Goal: Information Seeking & Learning: Check status

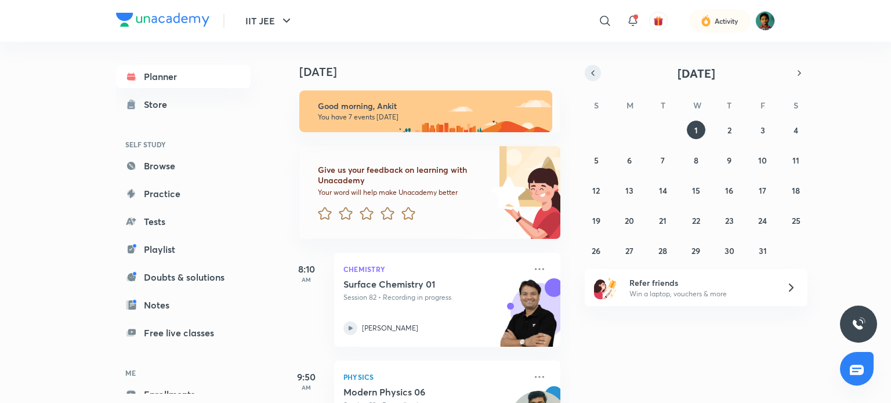
click at [595, 75] on icon "button" at bounding box center [592, 73] width 9 height 10
click at [624, 256] on button "29" at bounding box center [629, 250] width 19 height 19
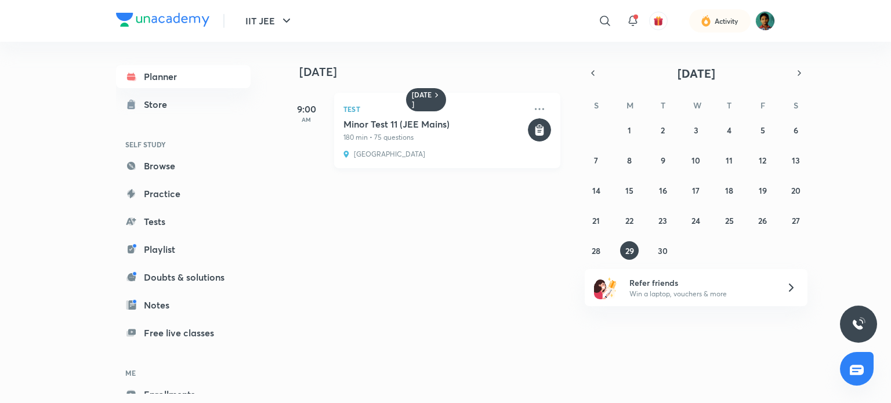
click at [392, 139] on p "180 min • 75 questions" at bounding box center [434, 137] width 182 height 10
click at [376, 128] on h5 "Minor Test 11 (JEE Mains)" at bounding box center [434, 124] width 182 height 12
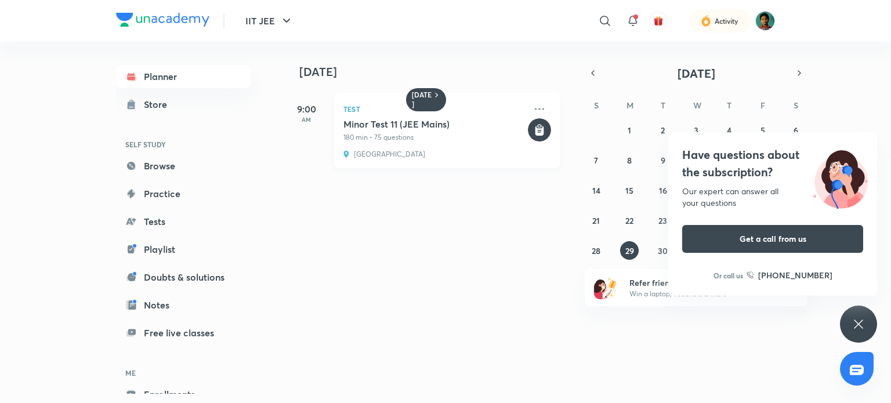
click at [376, 128] on h5 "Minor Test 11 (JEE Mains)" at bounding box center [434, 124] width 182 height 12
click at [429, 136] on p "180 min • 75 questions" at bounding box center [434, 137] width 182 height 10
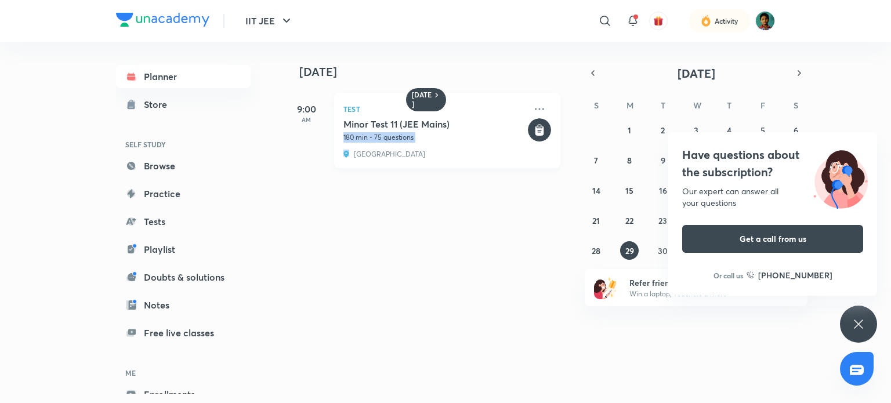
click at [429, 136] on p "180 min • 75 questions" at bounding box center [434, 137] width 182 height 10
click at [480, 136] on p "180 min • 75 questions" at bounding box center [434, 137] width 182 height 10
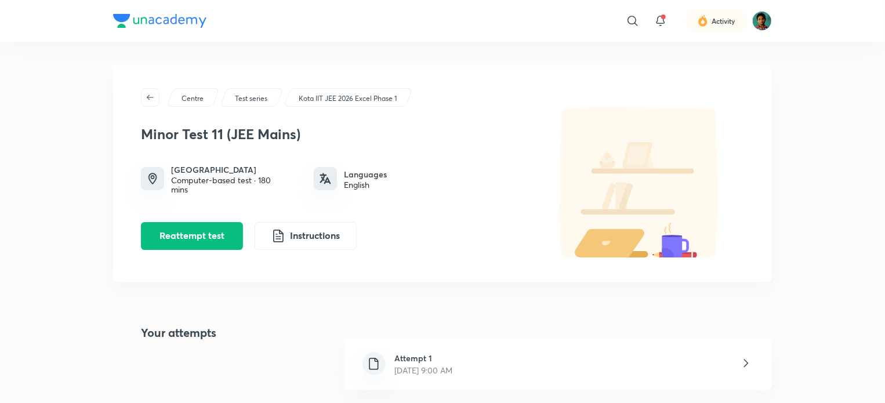
click at [241, 179] on div "Computer-based test · 180 mins" at bounding box center [228, 185] width 115 height 19
click at [239, 179] on div "Computer-based test · 180 mins" at bounding box center [228, 185] width 115 height 19
click at [317, 244] on button "Instructions" at bounding box center [306, 235] width 102 height 28
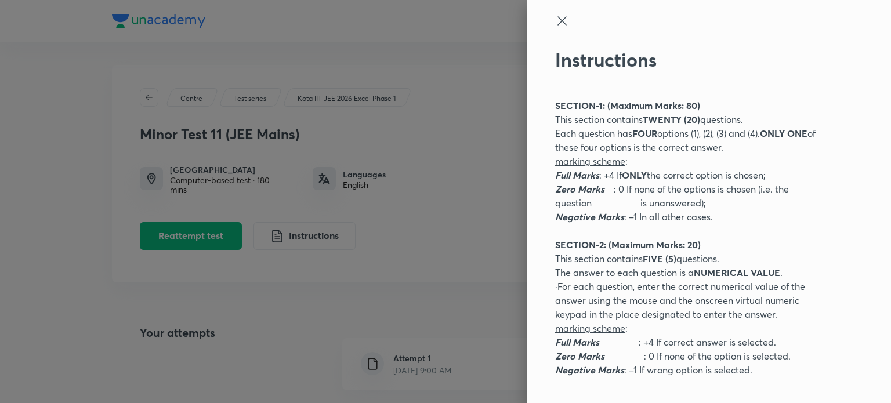
click at [545, 24] on div "Instructions SECTION-1: (Maximum Marks: 80) This section contains TWENTY (20) q…" at bounding box center [709, 201] width 364 height 403
drag, startPoint x: 557, startPoint y: 24, endPoint x: 553, endPoint y: 17, distance: 7.9
click at [555, 17] on icon at bounding box center [562, 21] width 14 height 14
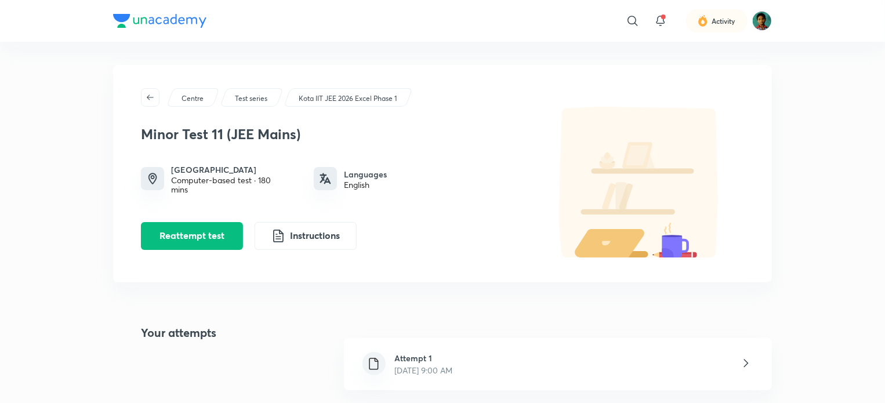
click at [186, 190] on div "Computer-based test · 180 mins" at bounding box center [228, 185] width 115 height 19
click at [195, 187] on div "Computer-based test · 180 mins" at bounding box center [228, 185] width 115 height 19
click at [241, 173] on h6 "[GEOGRAPHIC_DATA]" at bounding box center [228, 170] width 115 height 12
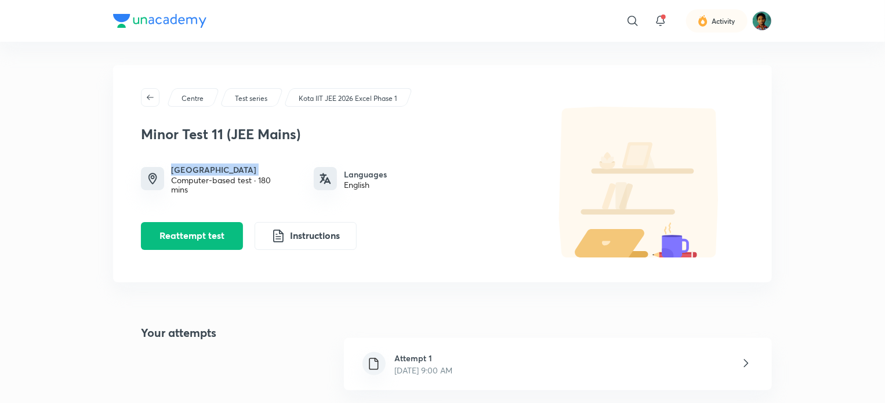
click at [241, 173] on h6 "[GEOGRAPHIC_DATA]" at bounding box center [228, 170] width 115 height 12
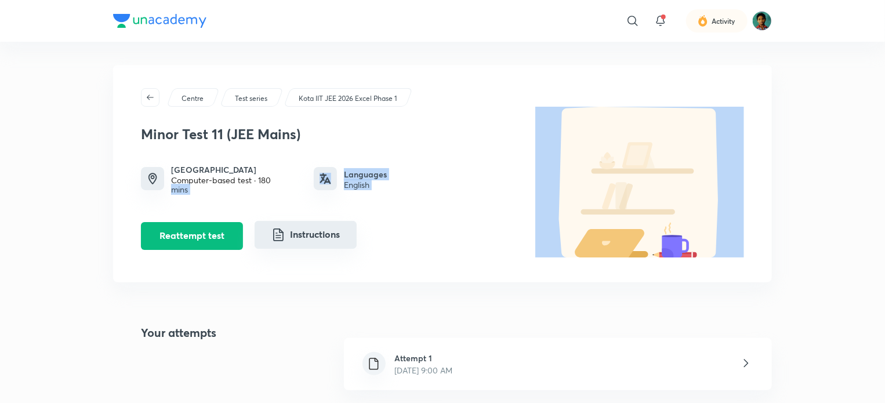
drag, startPoint x: 283, startPoint y: 182, endPoint x: 297, endPoint y: 240, distance: 60.2
click at [297, 240] on div "[MEDICAL_DATA] 11 (JEE Mains) Modi Educational Complex Computer-based test · 18…" at bounding box center [335, 183] width 389 height 133
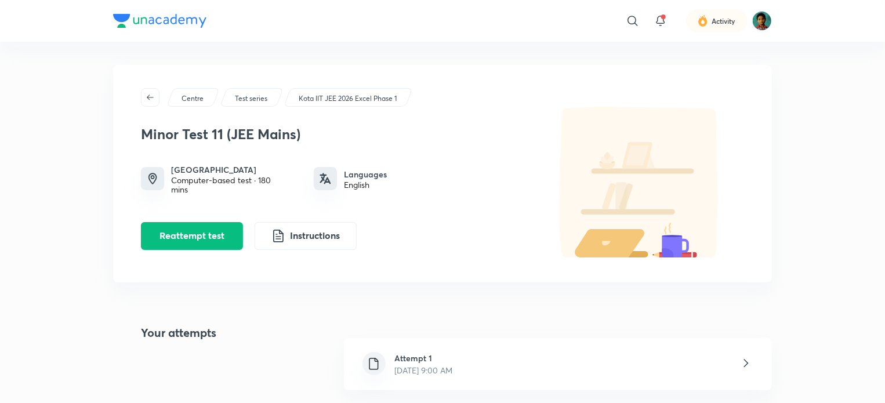
click at [189, 179] on div "Computer-based test · 180 mins" at bounding box center [228, 185] width 115 height 19
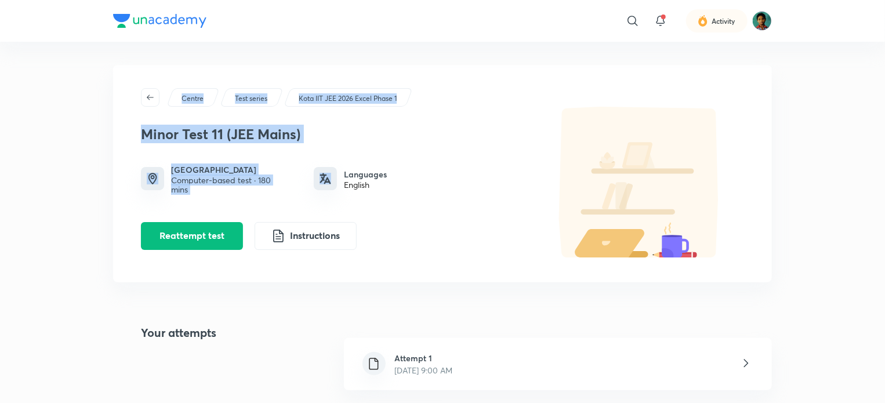
drag, startPoint x: 189, startPoint y: 179, endPoint x: 139, endPoint y: 85, distance: 105.9
click at [139, 85] on div "Centre Test series Kota IIT JEE 2026 Excel Phase 1 [MEDICAL_DATA] 11 (JEE Mains…" at bounding box center [442, 174] width 659 height 218
click at [151, 97] on icon "button" at bounding box center [150, 97] width 9 height 9
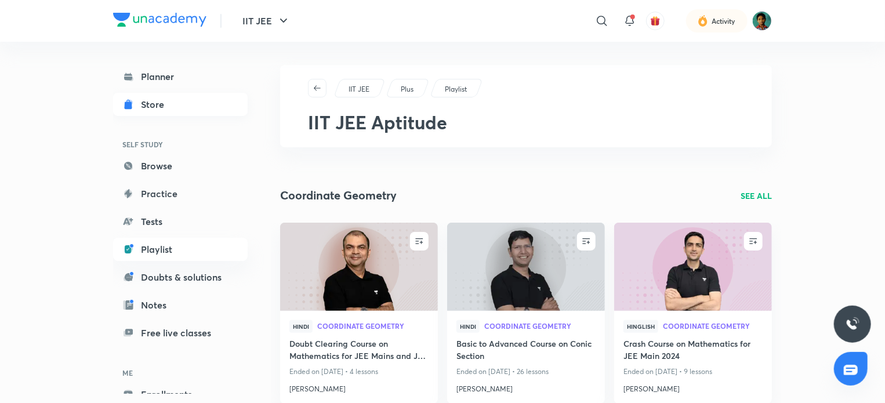
click at [150, 96] on link "Store" at bounding box center [180, 104] width 135 height 23
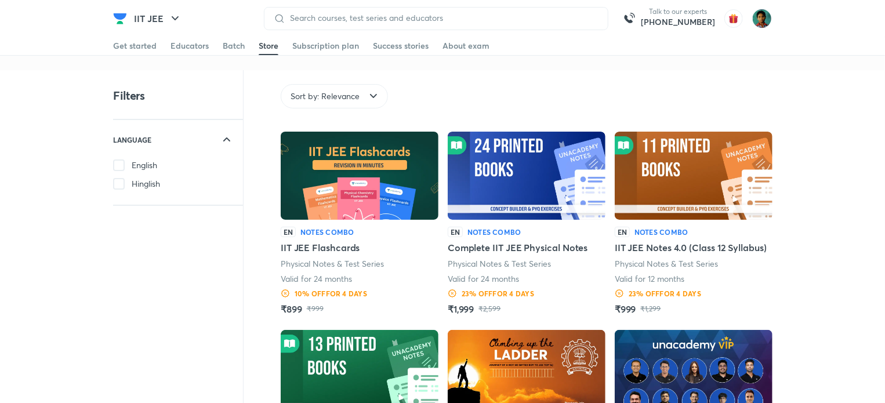
click at [139, 52] on link "Get started" at bounding box center [135, 46] width 44 height 19
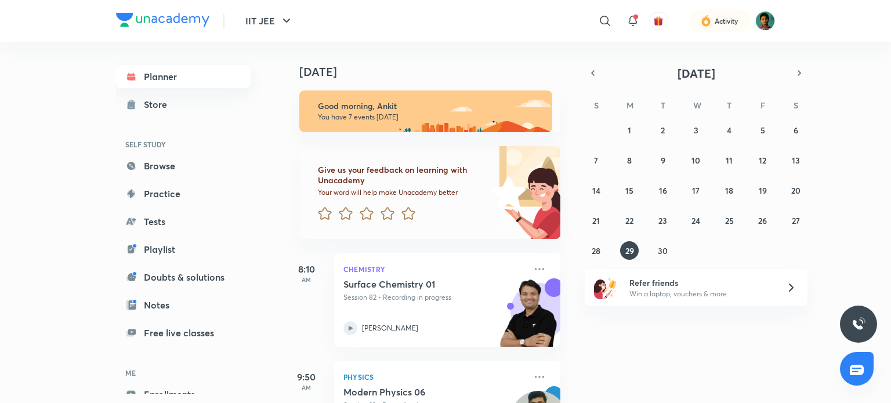
click at [166, 88] on link "Planner" at bounding box center [183, 76] width 135 height 23
click at [633, 27] on icon at bounding box center [633, 21] width 14 height 14
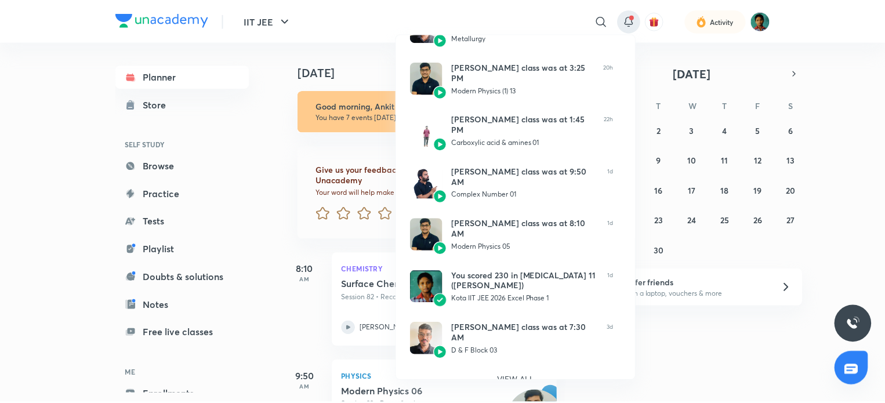
scroll to position [248, 0]
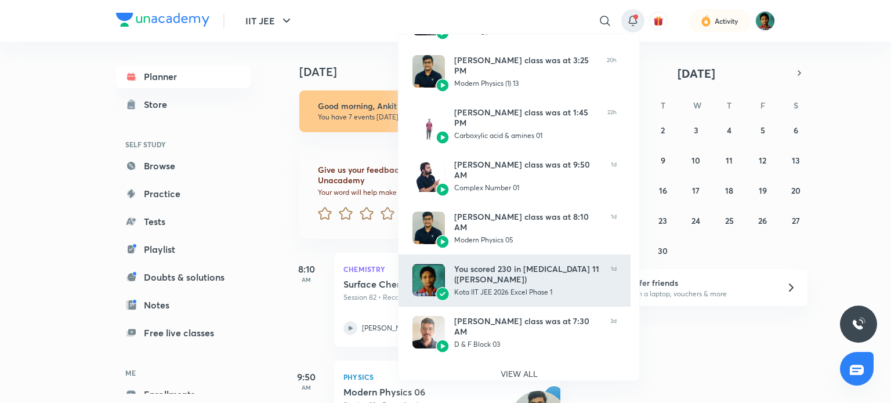
click at [490, 267] on div "You scored 230 in [MEDICAL_DATA] 11 ([PERSON_NAME])" at bounding box center [527, 274] width 147 height 21
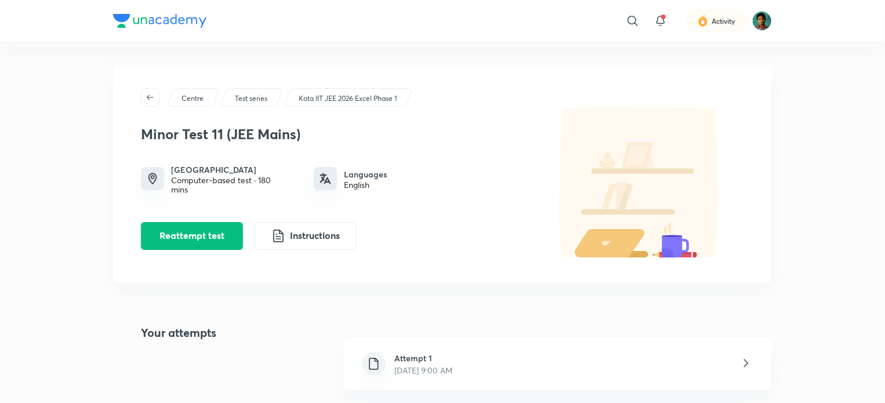
click at [222, 171] on h6 "[GEOGRAPHIC_DATA]" at bounding box center [228, 170] width 115 height 12
click at [223, 179] on div "Computer-based test · 180 mins" at bounding box center [228, 185] width 115 height 19
drag, startPoint x: 223, startPoint y: 179, endPoint x: 297, endPoint y: 195, distance: 76.0
click at [297, 195] on div "[MEDICAL_DATA] 11 (JEE Mains) Modi Educational Complex Computer-based test · 18…" at bounding box center [335, 183] width 389 height 133
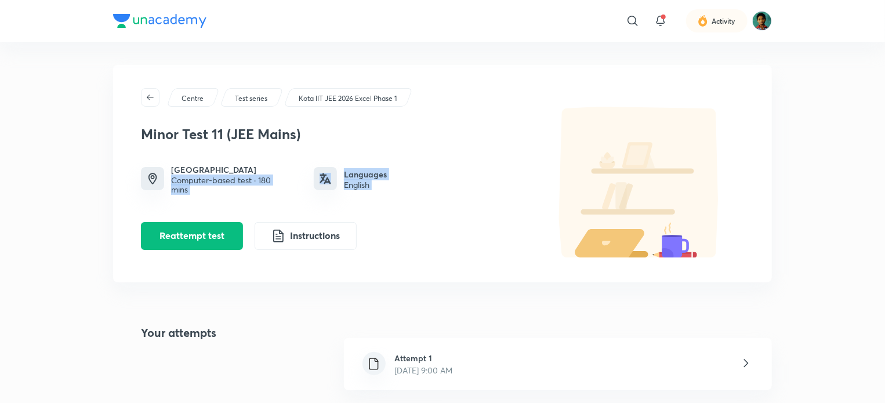
click at [574, 193] on img at bounding box center [639, 182] width 209 height 151
drag, startPoint x: 574, startPoint y: 193, endPoint x: 666, endPoint y: 20, distance: 195.1
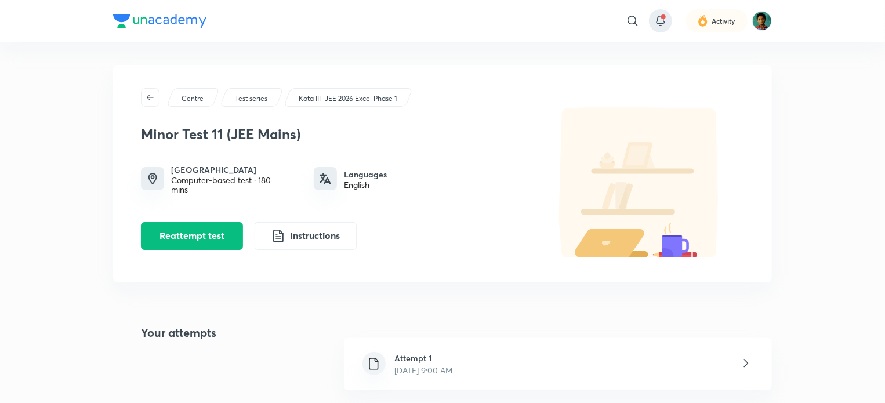
click at [666, 20] on icon at bounding box center [661, 21] width 14 height 14
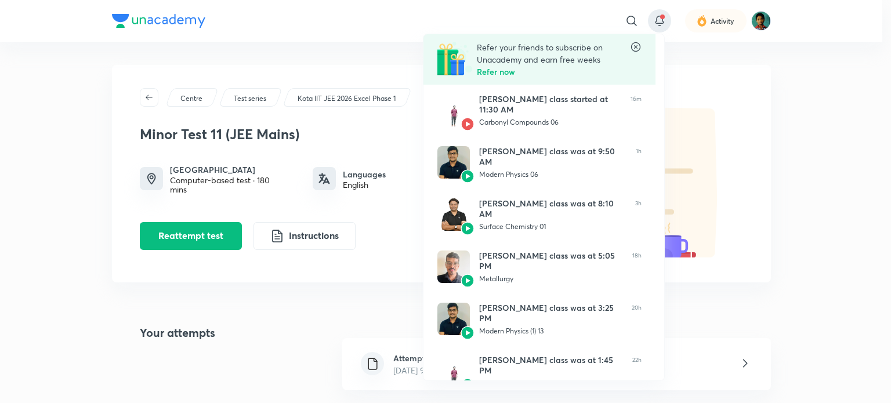
click at [636, 49] on icon at bounding box center [636, 47] width 12 height 12
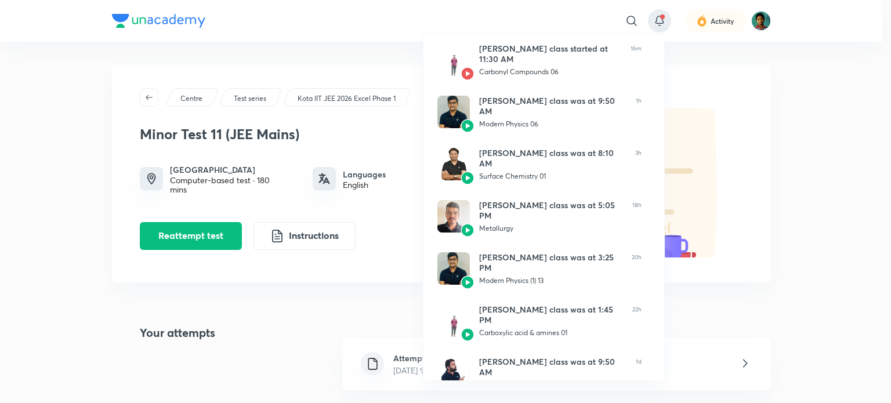
click at [255, 175] on div at bounding box center [445, 201] width 891 height 403
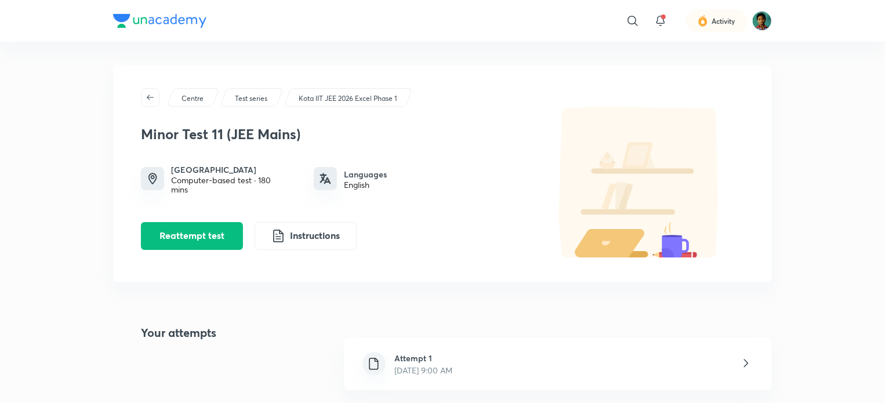
click at [652, 231] on img at bounding box center [639, 182] width 209 height 151
click at [183, 171] on h6 "[GEOGRAPHIC_DATA]" at bounding box center [228, 170] width 115 height 12
click at [665, 227] on img at bounding box center [639, 182] width 209 height 151
drag, startPoint x: 632, startPoint y: 235, endPoint x: 503, endPoint y: 282, distance: 136.7
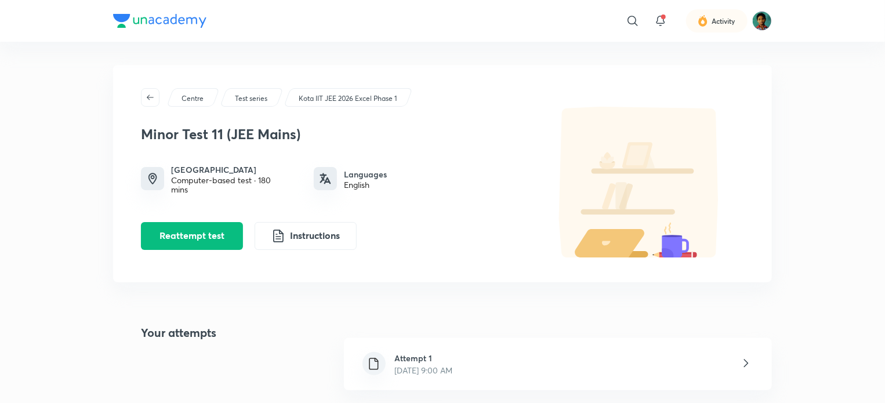
click at [503, 282] on div "Centre Test series Kota IIT JEE 2026 Excel Phase 1 [MEDICAL_DATA] 11 (JEE Mains…" at bounding box center [442, 174] width 659 height 218
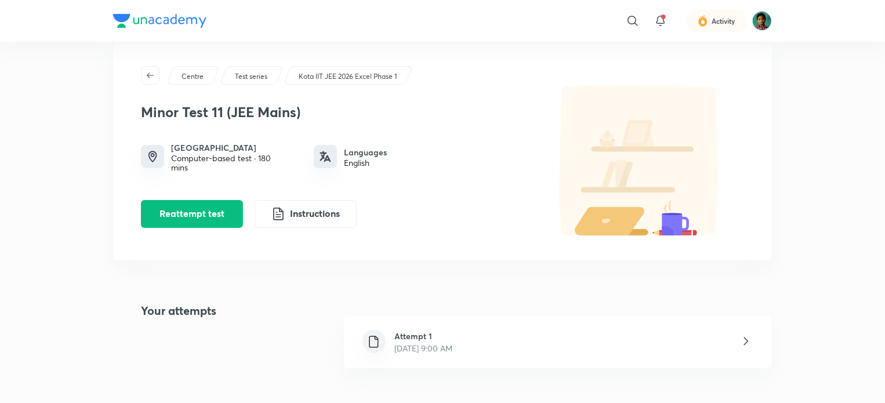
scroll to position [23, 0]
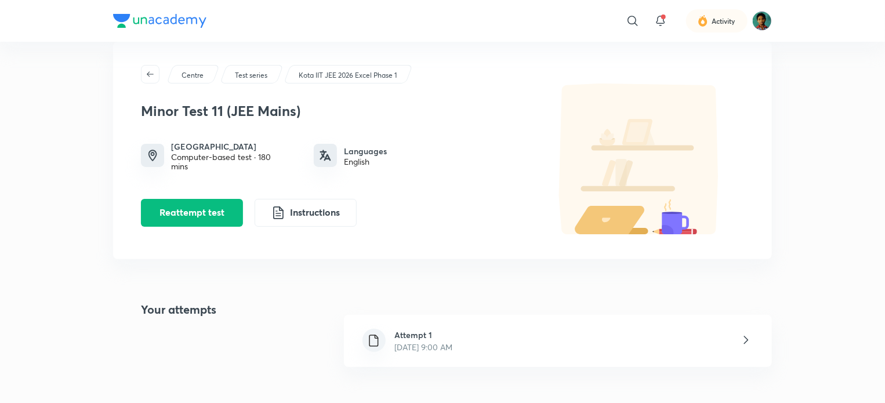
click at [614, 340] on div "Attempt 1 [DATE] 9:00 AM" at bounding box center [558, 341] width 428 height 52
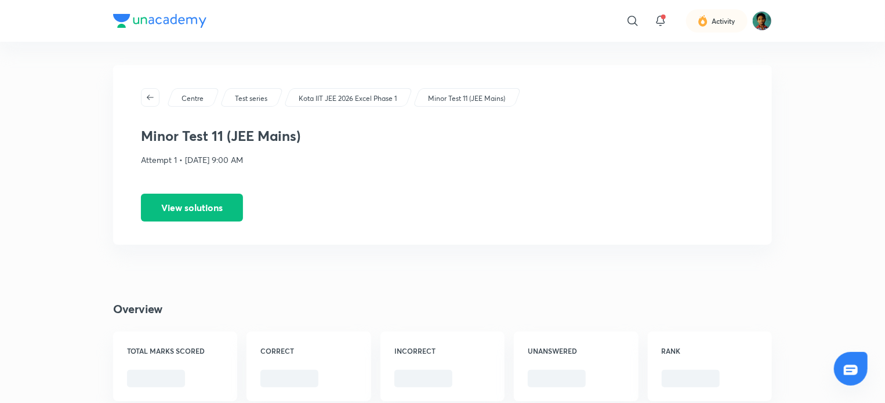
click at [735, 345] on div "RANK" at bounding box center [710, 367] width 124 height 70
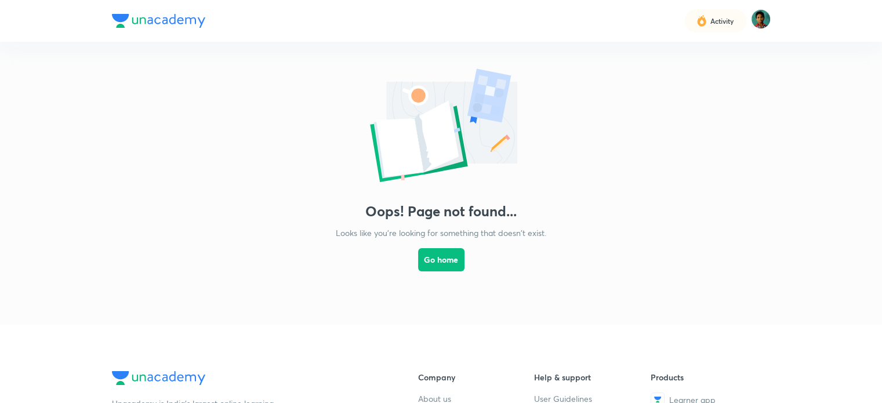
click at [220, 203] on html "Activity Oops! Page not found... Looks like you're looking for something that d…" at bounding box center [441, 355] width 882 height 711
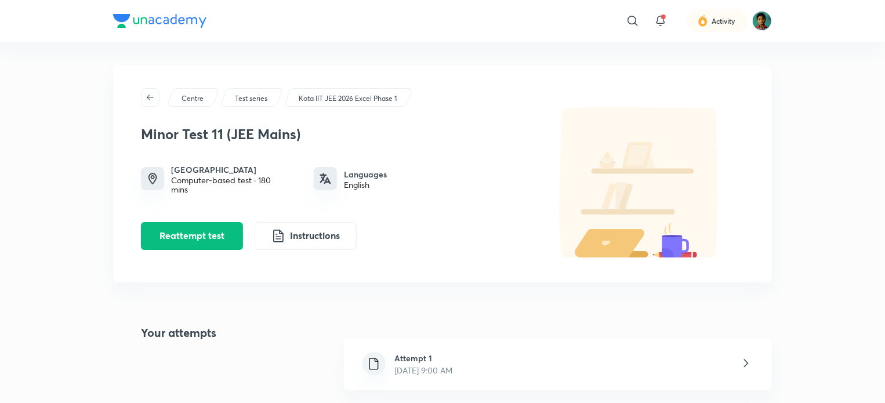
click at [661, 372] on div "Attempt 1 [DATE] 9:00 AM" at bounding box center [558, 364] width 428 height 52
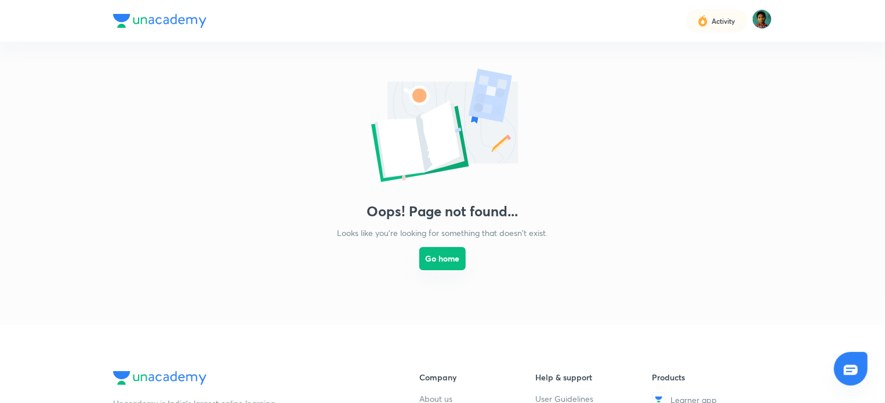
click at [441, 247] on button "Go home" at bounding box center [442, 258] width 46 height 23
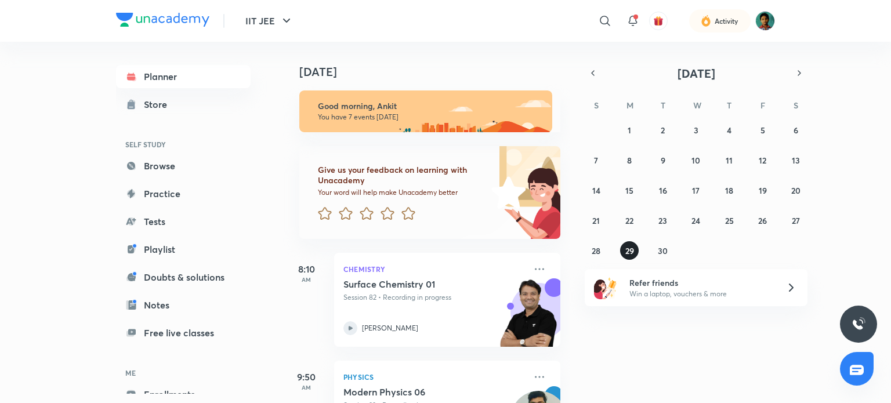
click at [626, 242] on button "29" at bounding box center [629, 250] width 19 height 19
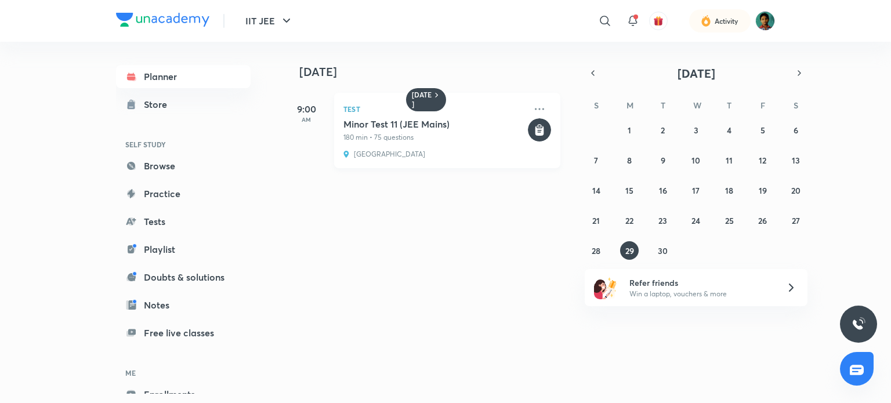
click at [540, 125] on rect at bounding box center [539, 129] width 23 height 23
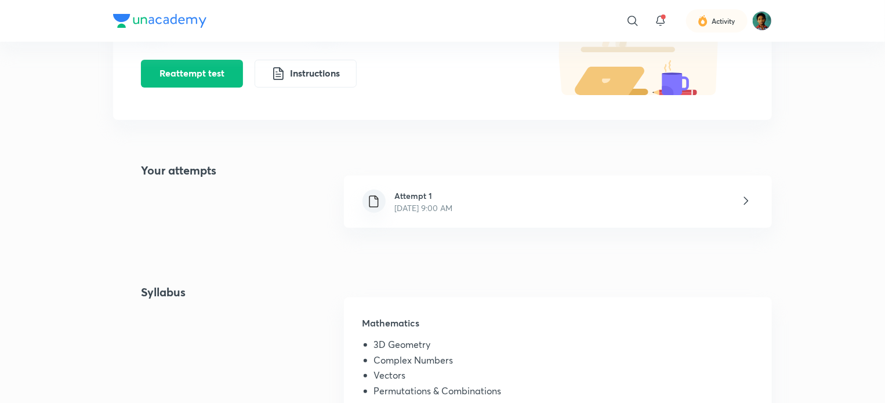
scroll to position [186, 0]
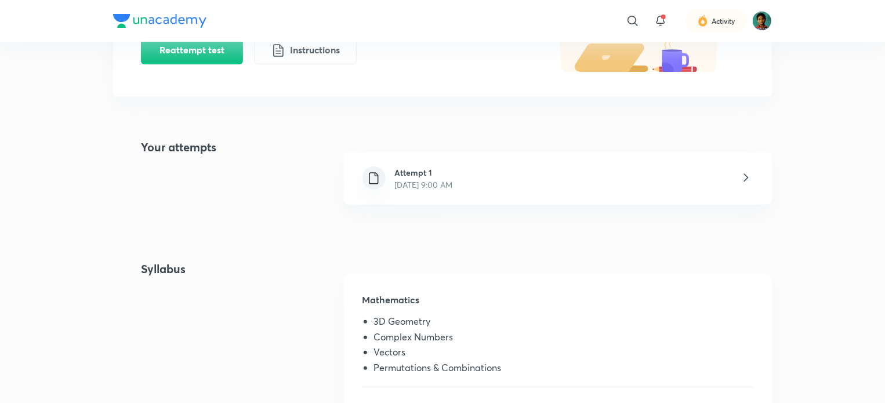
click at [636, 190] on div "Attempt 1 [DATE] 9:00 AM" at bounding box center [558, 179] width 428 height 52
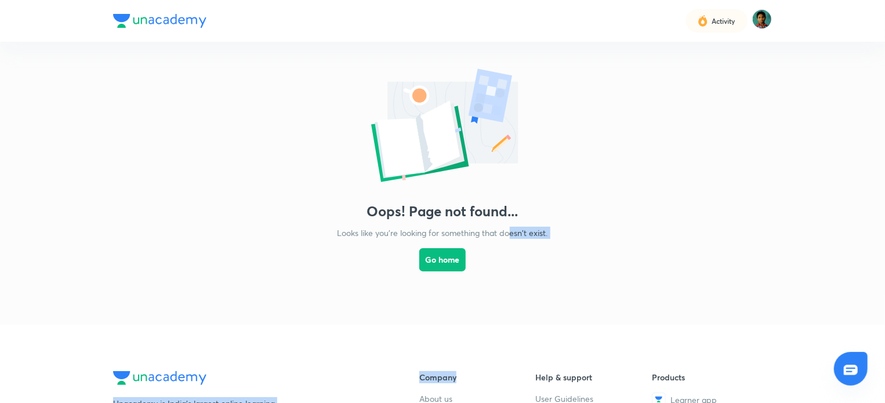
drag, startPoint x: 510, startPoint y: 247, endPoint x: 528, endPoint y: 331, distance: 86.6
click at [528, 331] on div "Activity Oops! Page not found... Looks like you're looking for something that d…" at bounding box center [442, 355] width 885 height 711
click at [447, 271] on link "Go home" at bounding box center [442, 270] width 46 height 63
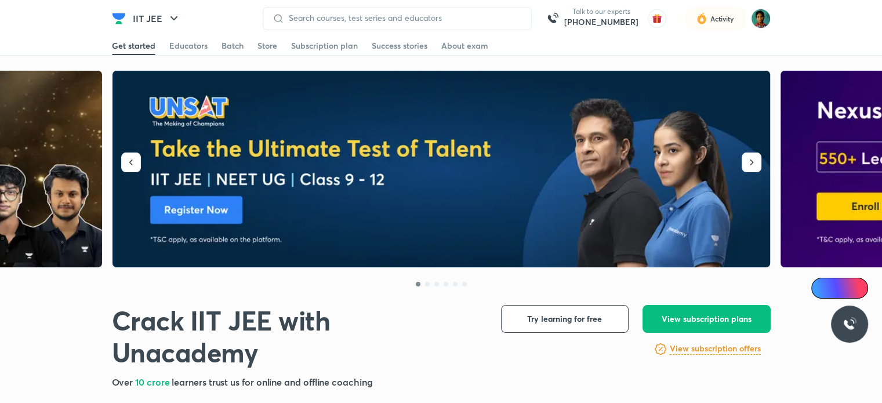
click at [450, 262] on img at bounding box center [442, 169] width 659 height 197
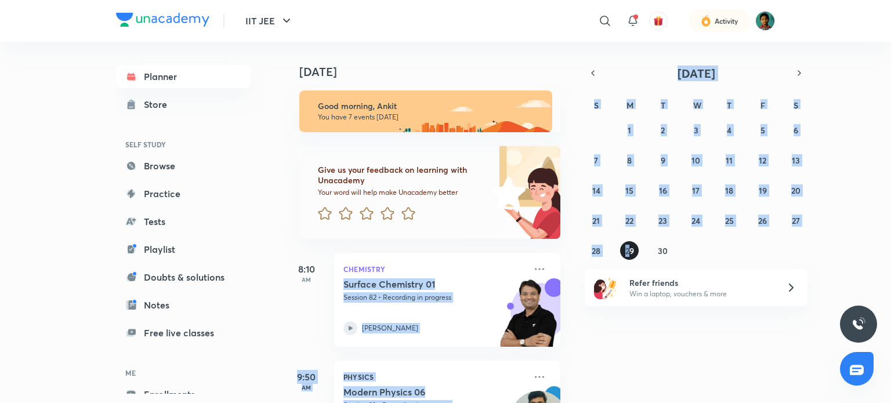
drag, startPoint x: 630, startPoint y: 263, endPoint x: 630, endPoint y: 257, distance: 6.4
click at [630, 257] on div "[DATE] [DATE] Good morning, Ankit You have 7 events [DATE] Give us your feedbac…" at bounding box center [529, 222] width 492 height 361
click at [630, 257] on button "29" at bounding box center [629, 250] width 19 height 19
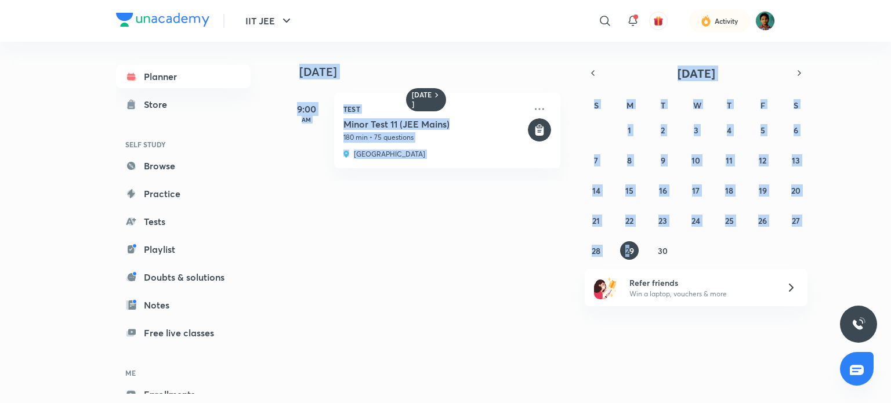
click at [323, 249] on div "[DATE] [DATE] 9:00 AM Test [MEDICAL_DATA] 11 (JEE Mains) 180 min • 75 questions…" at bounding box center [529, 218] width 492 height 352
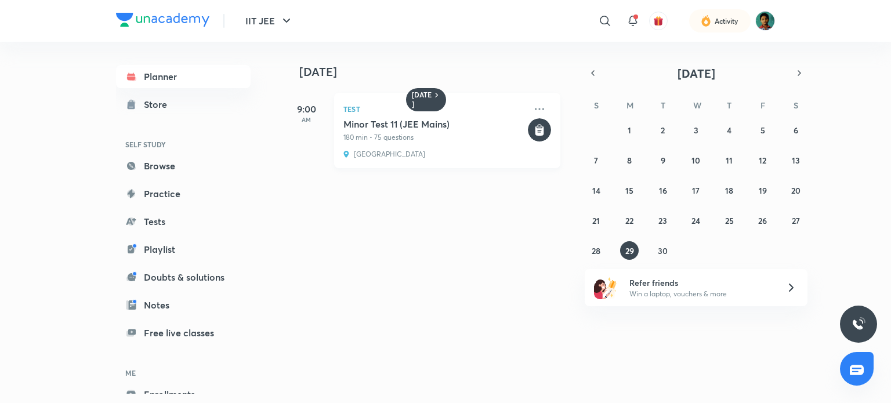
click at [462, 124] on h5 "Minor Test 11 (JEE Mains)" at bounding box center [434, 124] width 182 height 12
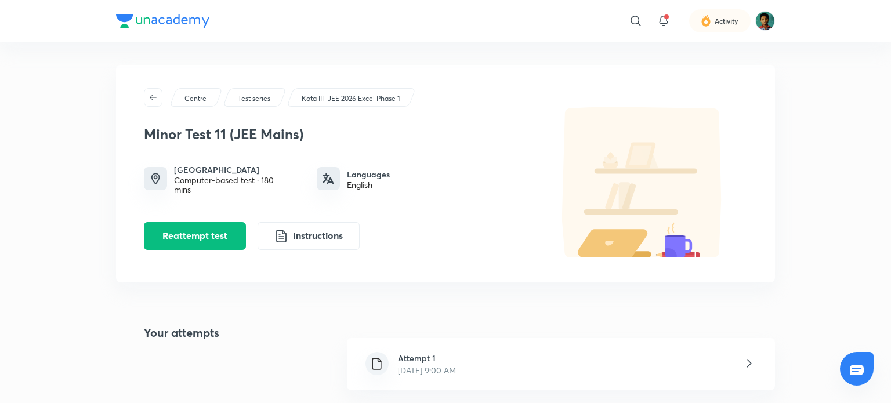
click at [425, 142] on h3 "Minor Test 11 (JEE Mains)" at bounding box center [338, 134] width 389 height 17
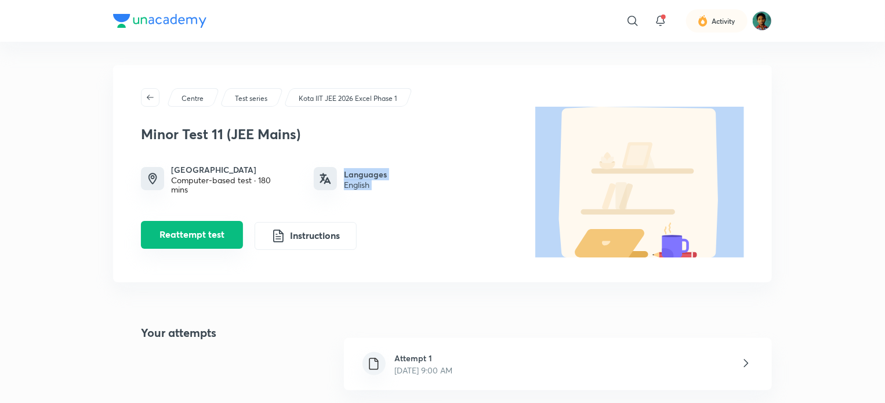
drag, startPoint x: 341, startPoint y: 168, endPoint x: 230, endPoint y: 235, distance: 130.1
click at [230, 235] on div "[MEDICAL_DATA] 11 (JEE Mains) Modi Educational Complex Computer-based test · 18…" at bounding box center [335, 183] width 389 height 133
click at [230, 235] on button "Reattempt test" at bounding box center [192, 235] width 102 height 28
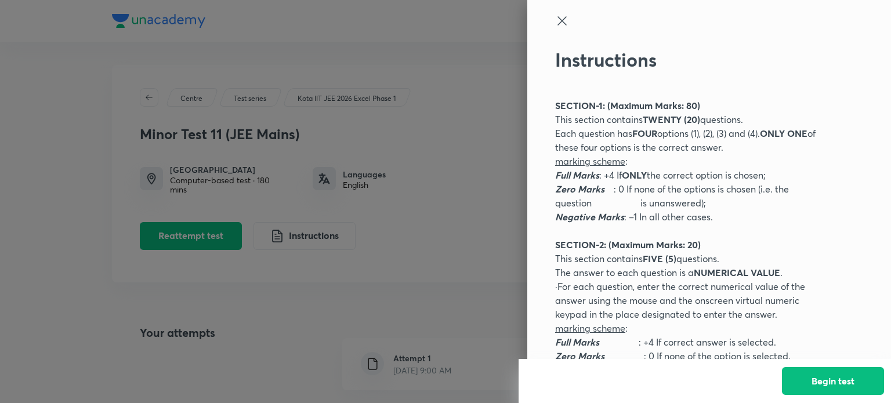
click at [478, 41] on div at bounding box center [445, 201] width 891 height 403
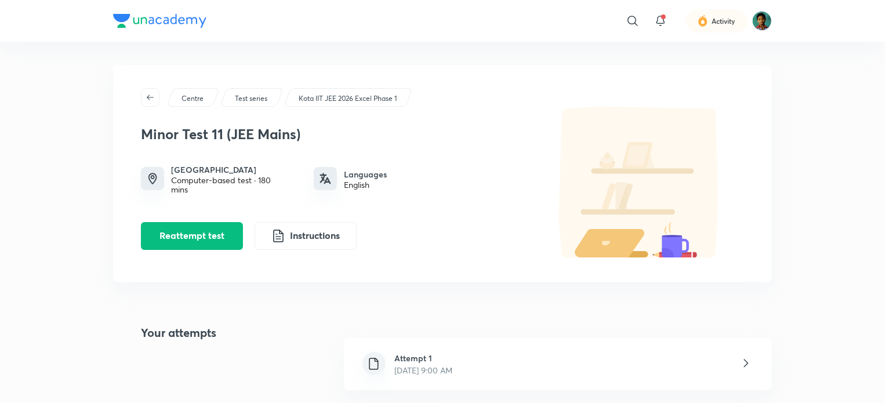
click at [596, 223] on img at bounding box center [639, 182] width 209 height 151
click at [761, 20] on img at bounding box center [762, 21] width 20 height 20
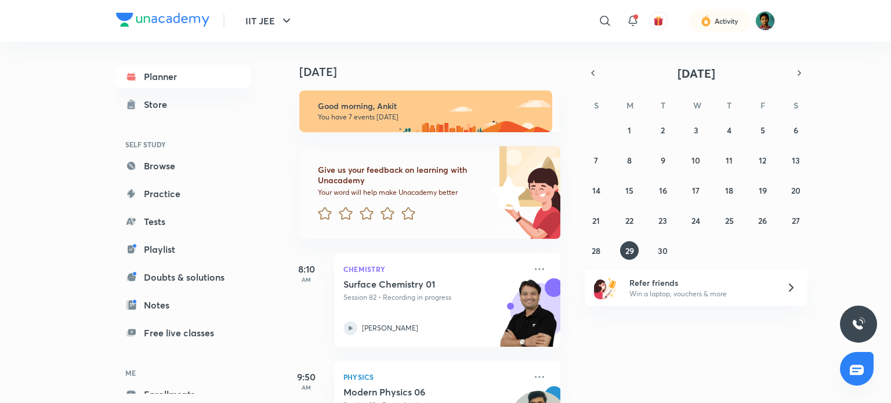
scroll to position [63, 0]
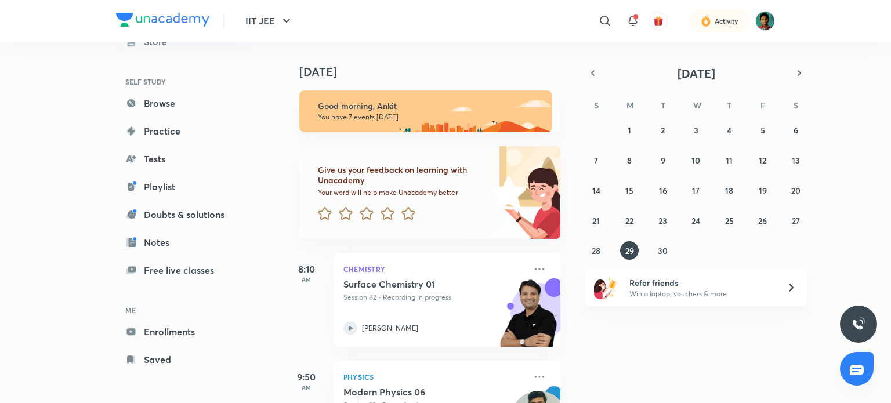
click at [234, 378] on div "Planner Store SELF STUDY Browse Practice Tests Playlist Doubts & solutions Note…" at bounding box center [195, 218] width 158 height 352
click at [631, 18] on icon at bounding box center [633, 21] width 14 height 14
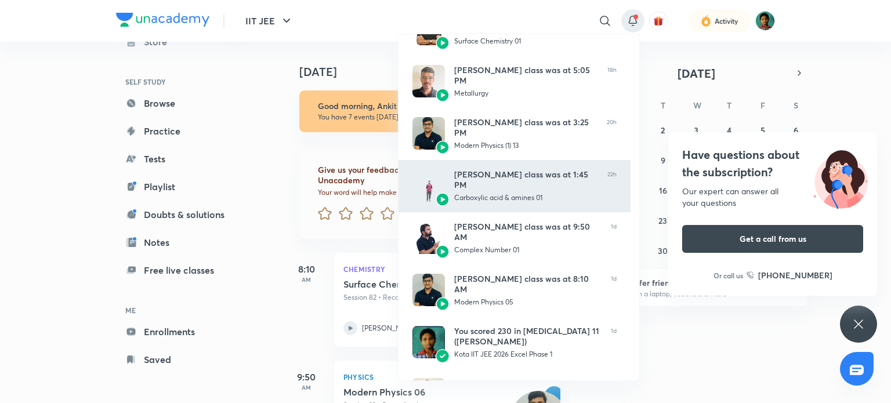
scroll to position [197, 0]
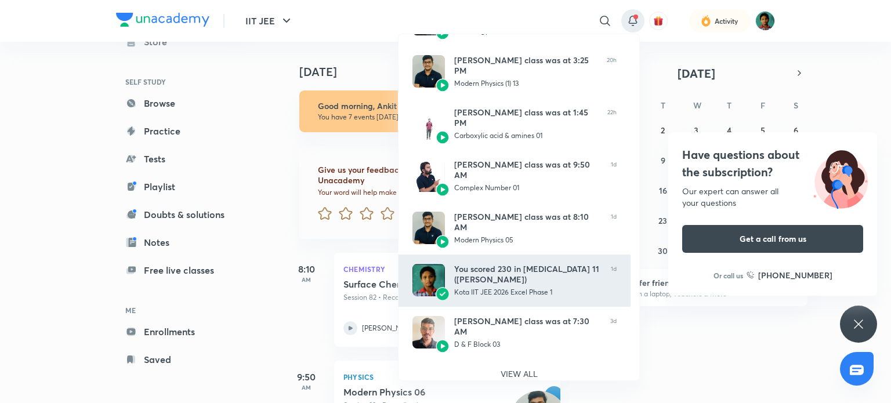
click at [517, 293] on link "You scored 230 in [MEDICAL_DATA] 11 (JEE Mains) Kota IIT JEE 2026 Excel Phase 1…" at bounding box center [514, 281] width 232 height 52
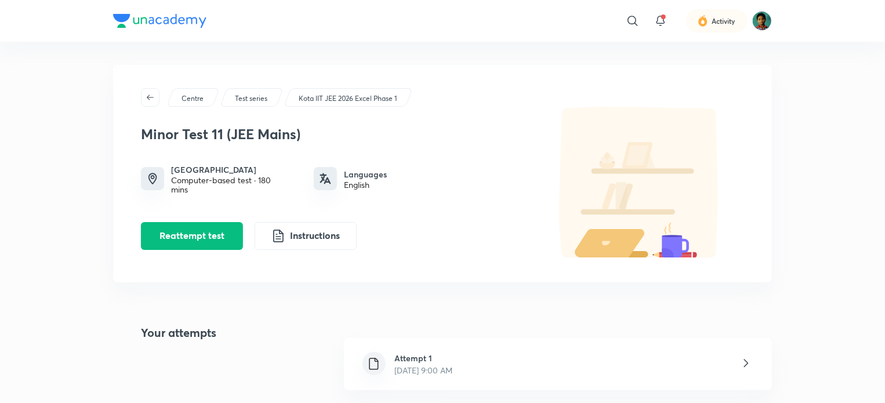
click at [209, 178] on div "Computer-based test · 180 mins" at bounding box center [228, 185] width 115 height 19
drag, startPoint x: 655, startPoint y: 229, endPoint x: 624, endPoint y: 184, distance: 54.9
click at [624, 184] on img at bounding box center [639, 182] width 209 height 151
click at [313, 240] on button "Instructions" at bounding box center [306, 235] width 102 height 28
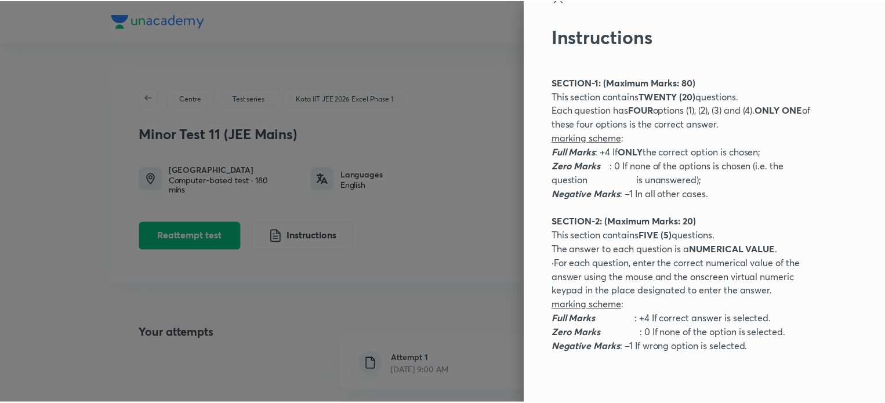
scroll to position [46, 0]
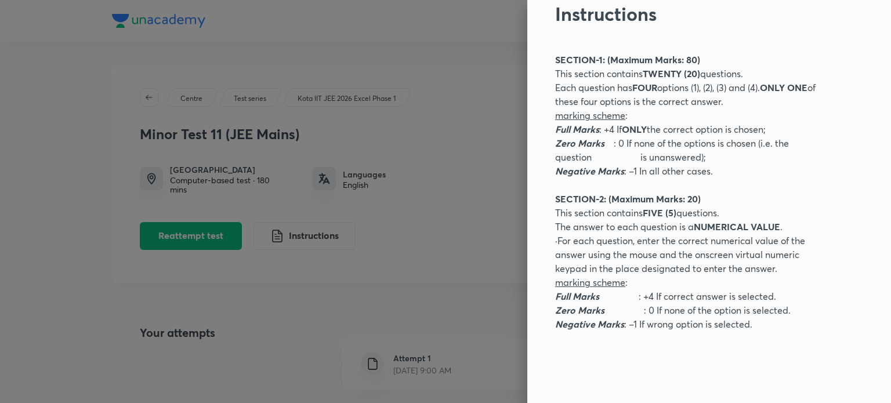
click at [492, 100] on div at bounding box center [445, 201] width 891 height 403
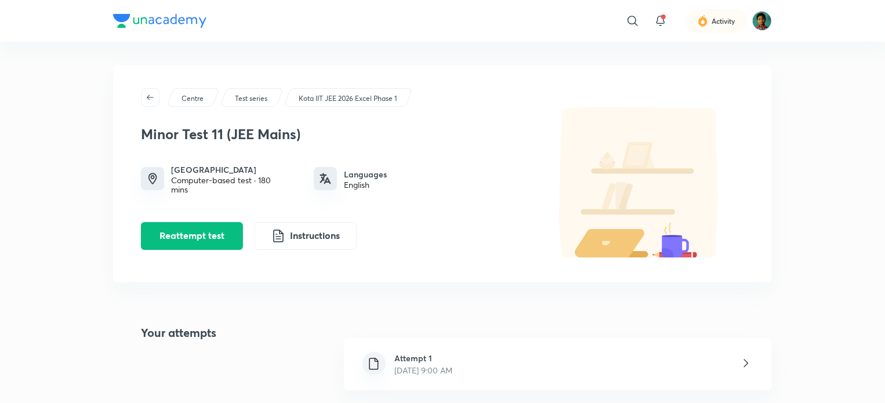
click at [492, 100] on div "Centre Test series Kota IIT JEE 2026 Excel Phase 1" at bounding box center [442, 97] width 603 height 19
click at [421, 219] on div "[MEDICAL_DATA] 11 (JEE Mains) Modi Educational Complex Computer-based test · 18…" at bounding box center [335, 183] width 389 height 133
